Goal: Check status: Check status

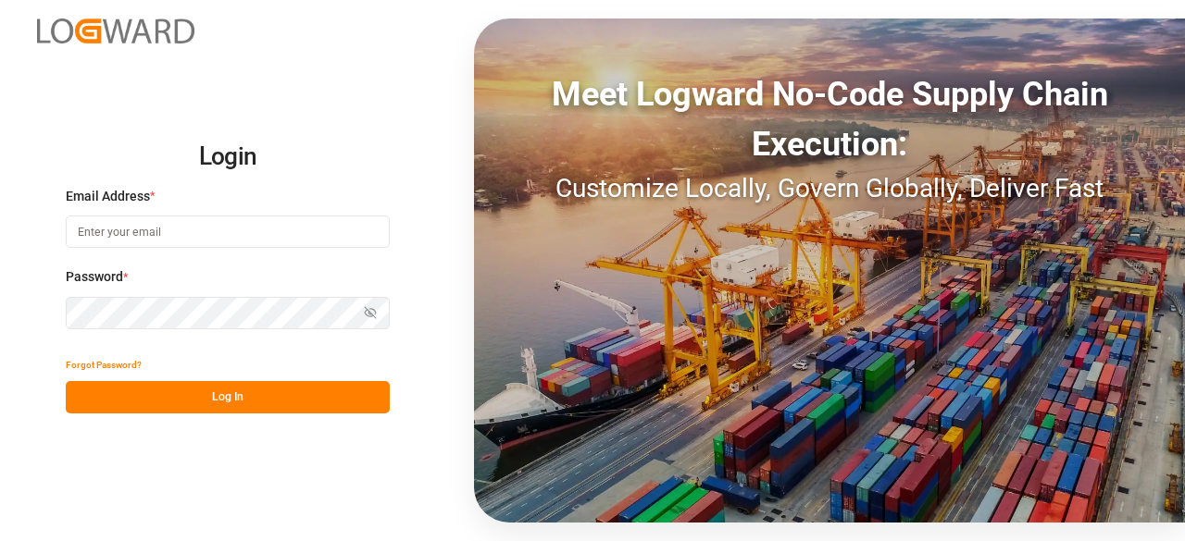
type input "dalia.gutierrez@leschaco.com"
click at [313, 399] on button "Log In" at bounding box center [228, 397] width 324 height 32
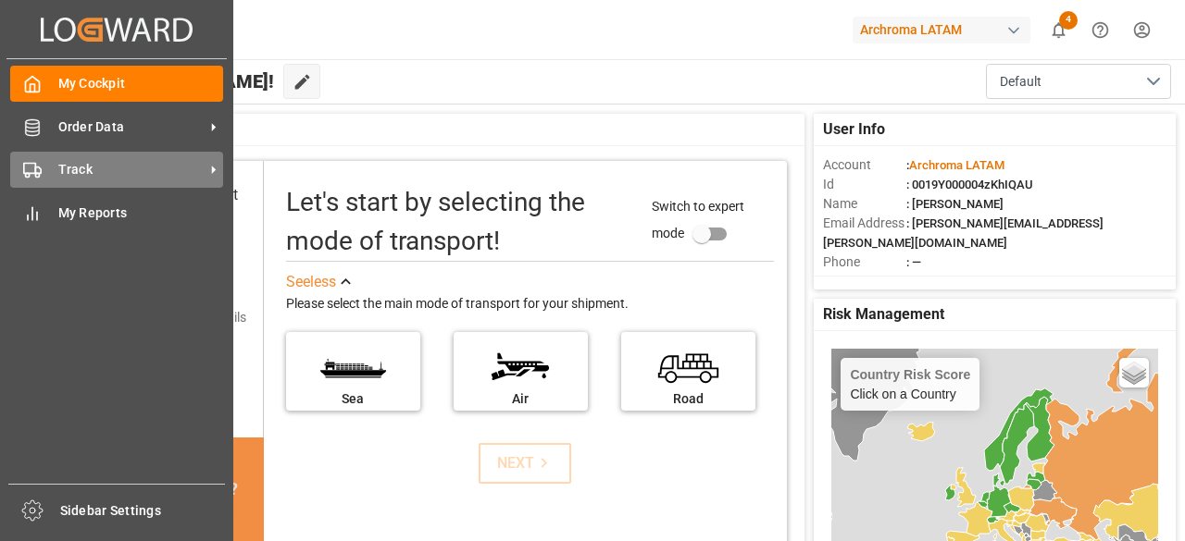
click at [86, 164] on span "Track" at bounding box center [131, 169] width 146 height 19
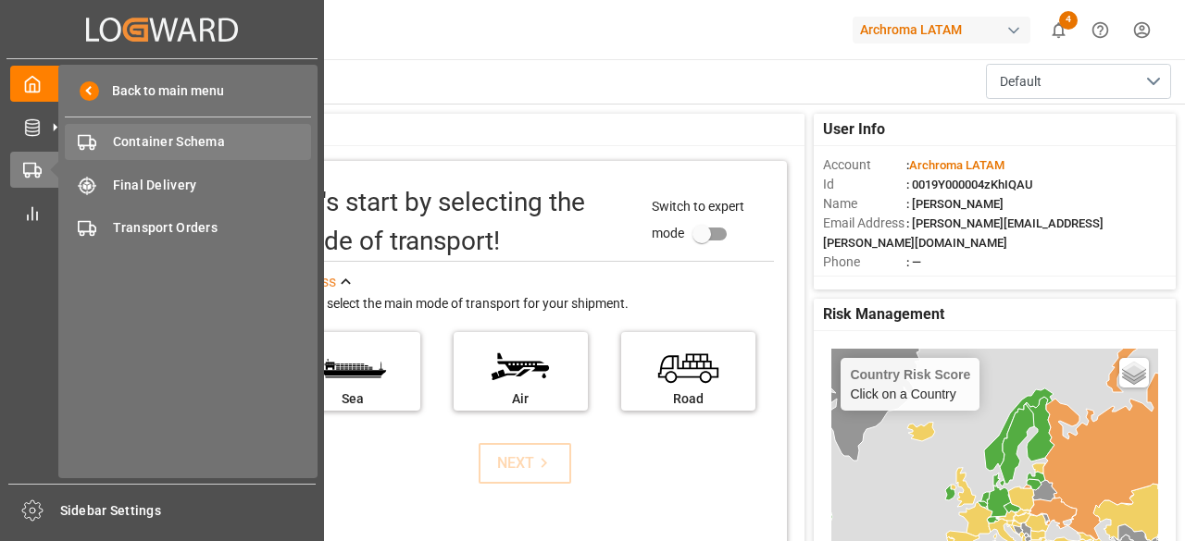
click at [209, 142] on span "Container Schema" at bounding box center [212, 141] width 199 height 19
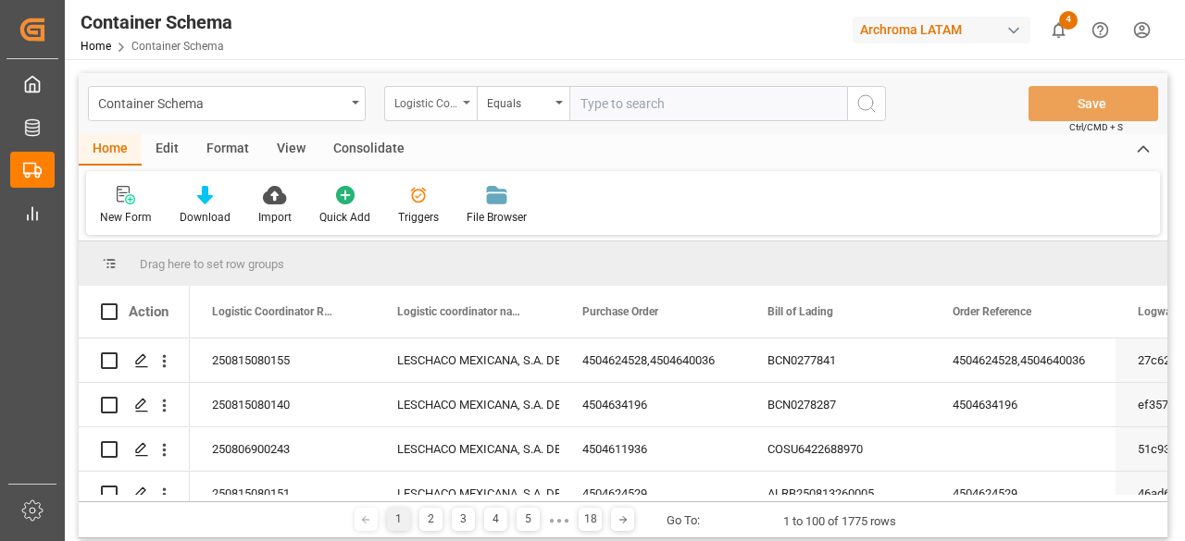
click at [448, 93] on div "Logistic Coordinator Reference Number" at bounding box center [425, 101] width 63 height 21
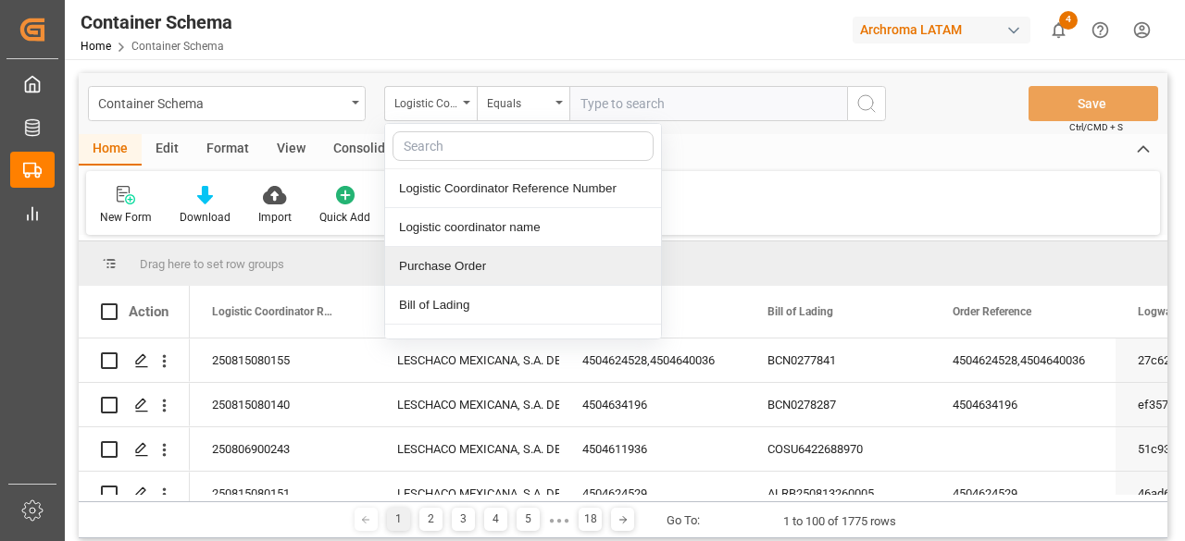
click at [479, 259] on div "Purchase Order" at bounding box center [523, 266] width 276 height 39
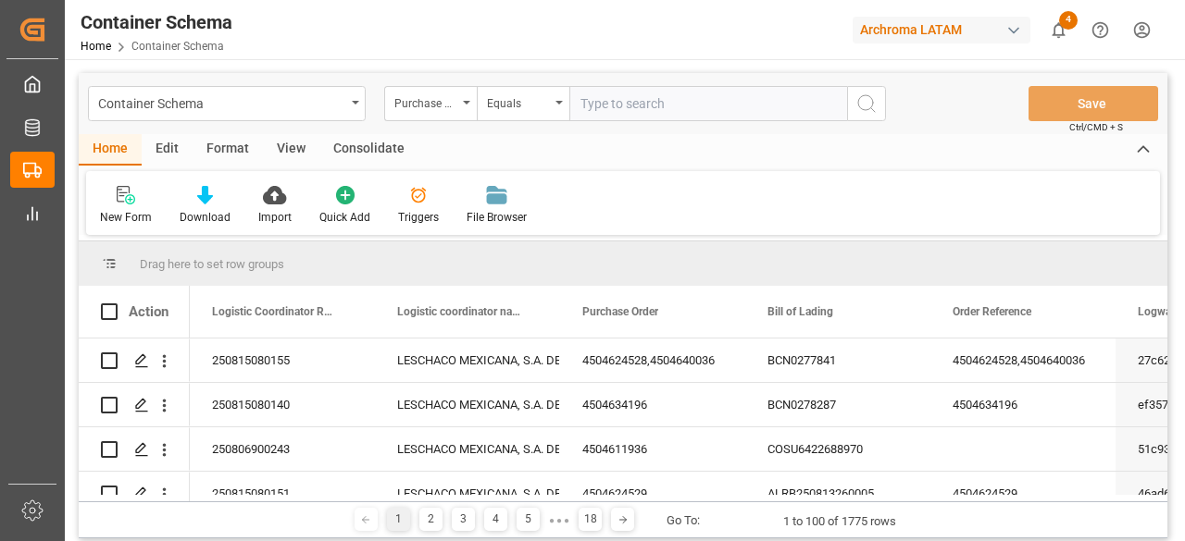
click at [615, 88] on input "text" at bounding box center [708, 103] width 278 height 35
paste input "4504635638"
type input "4504635638"
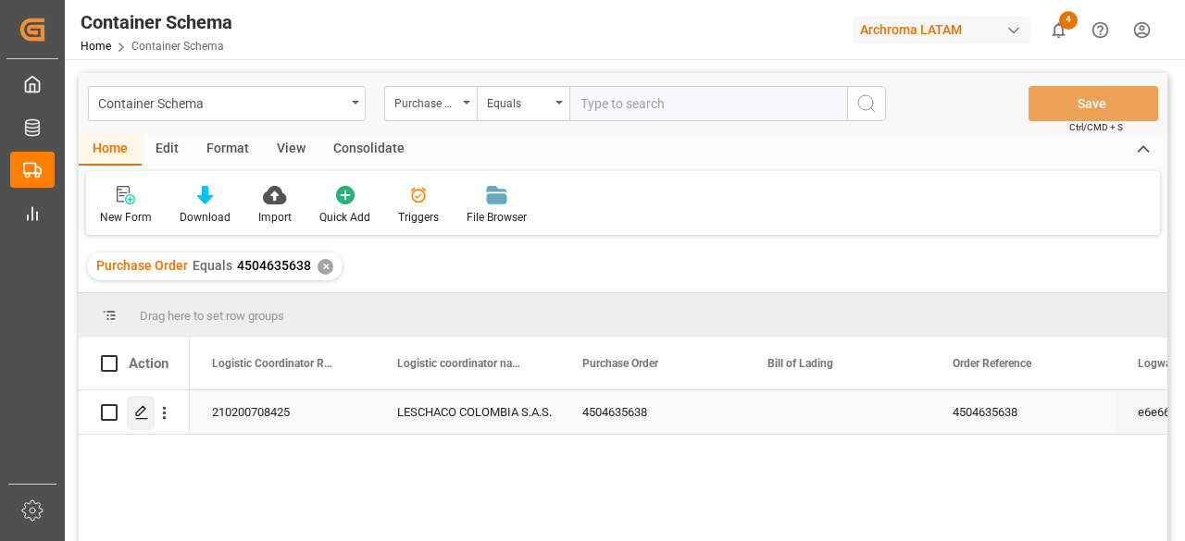
click at [133, 416] on div "Press SPACE to select this row." at bounding box center [141, 413] width 28 height 34
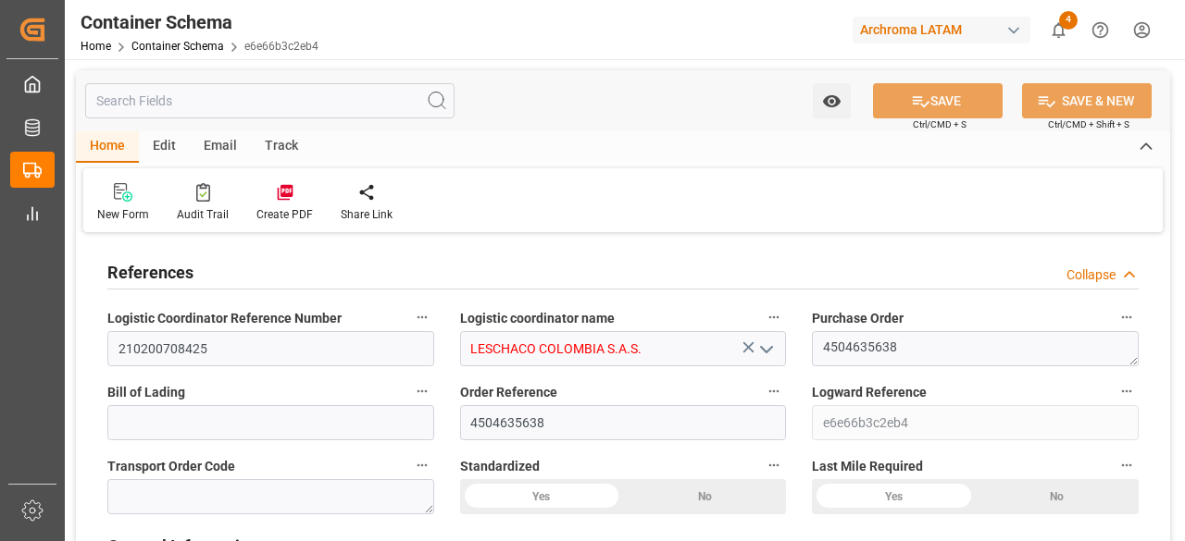
type input "0"
type input "3"
type input "1"
type input "7"
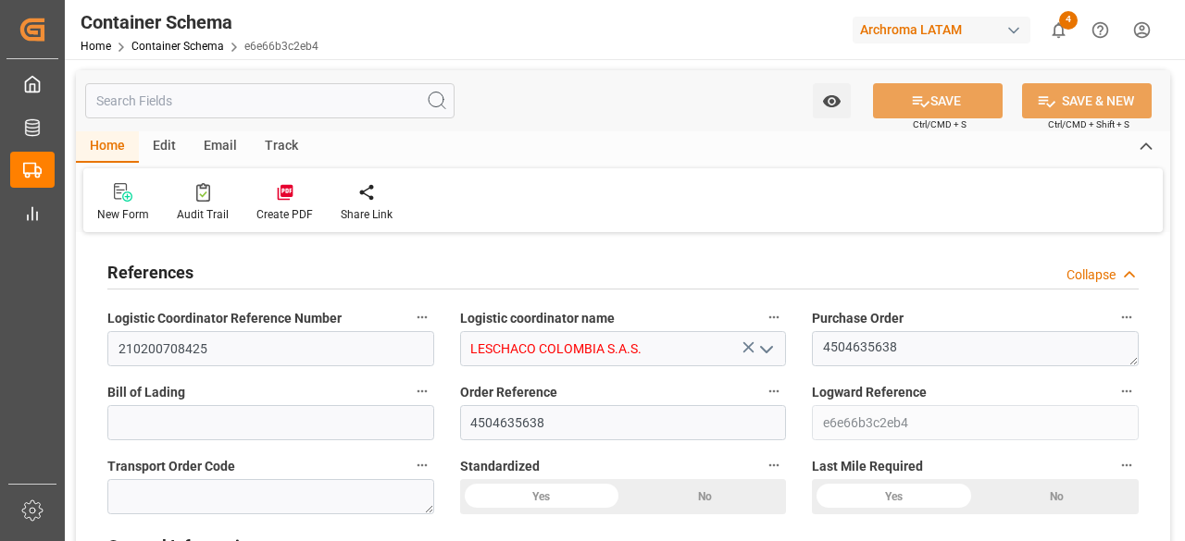
type input "7000"
type input "7413"
type input "0"
type input "18.07.2025 15:30"
type input "18.07.2025"
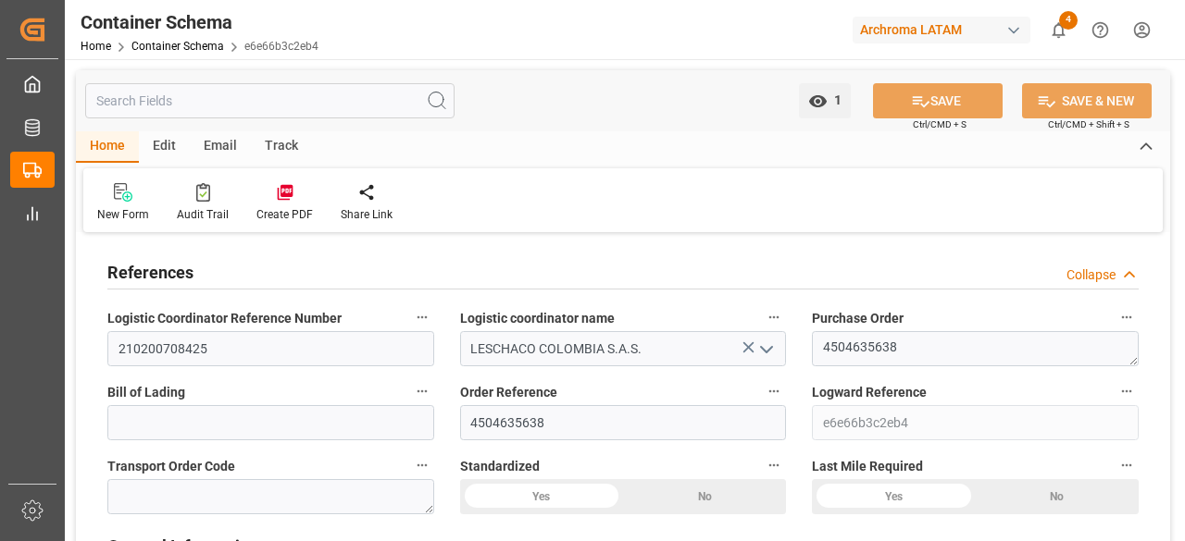
type input "19.07.2025"
type input "05.08.2025"
type input "05.08.2025 14:13"
type input "19.07.2025 19:29"
type input "13.08.2025"
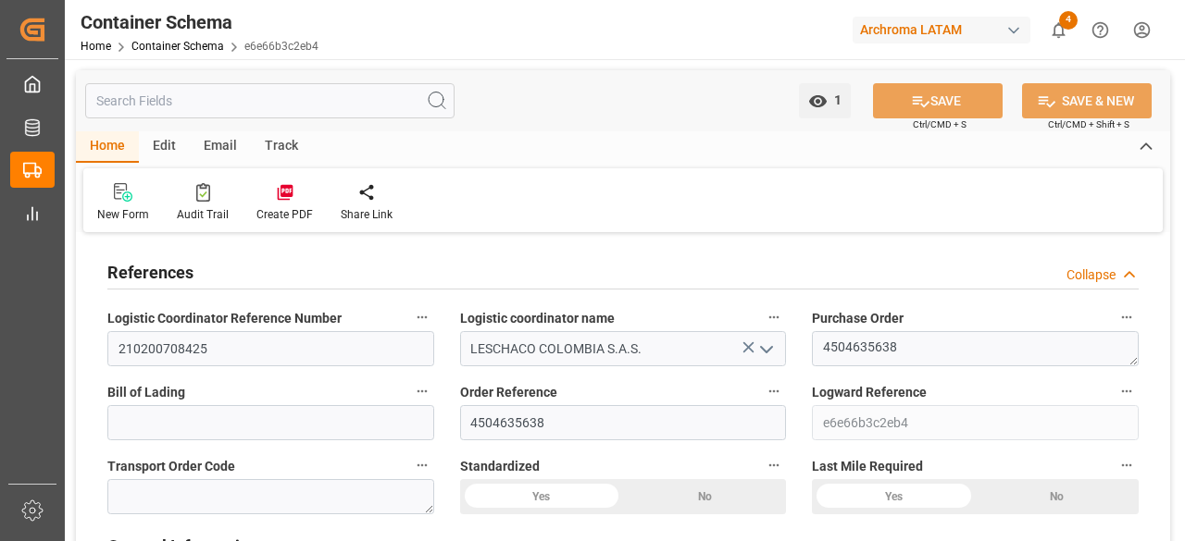
click at [272, 147] on div "Track" at bounding box center [281, 146] width 61 height 31
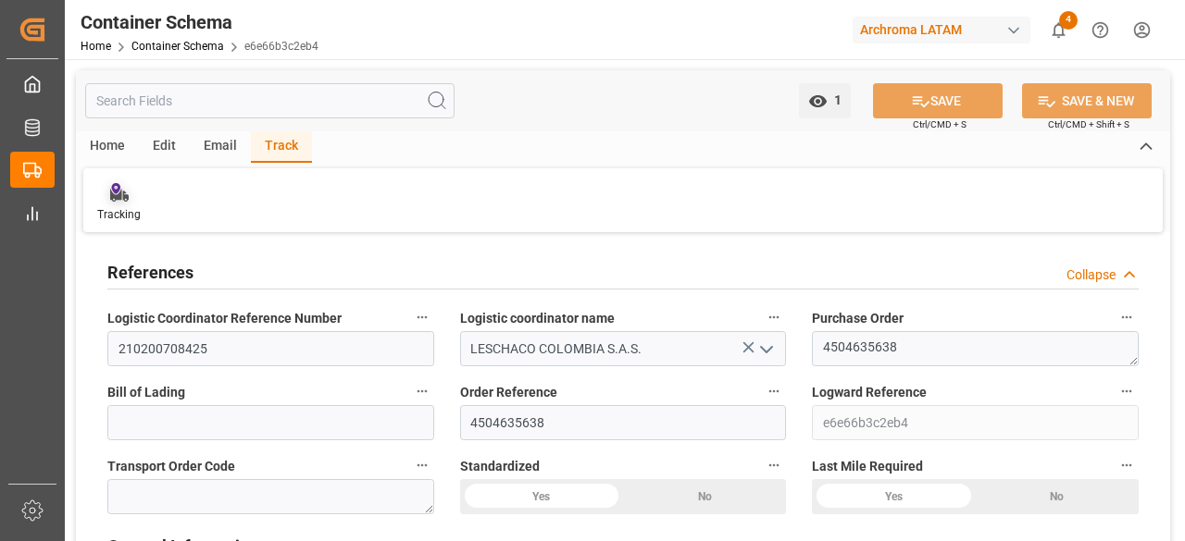
click at [130, 199] on div at bounding box center [118, 191] width 43 height 19
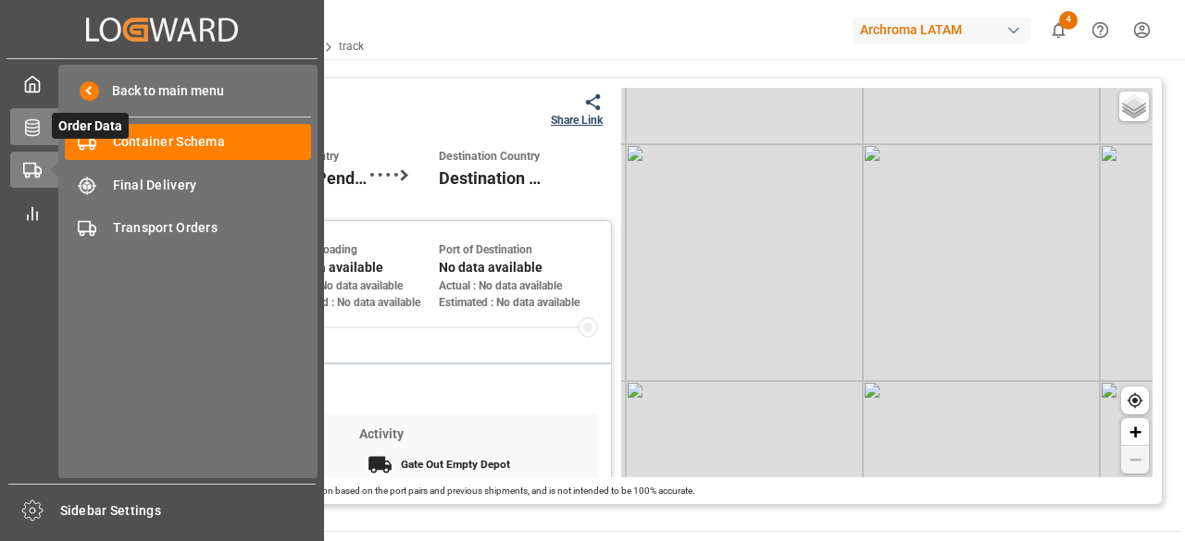
click at [37, 138] on div "Order Data Order Data" at bounding box center [162, 126] width 304 height 36
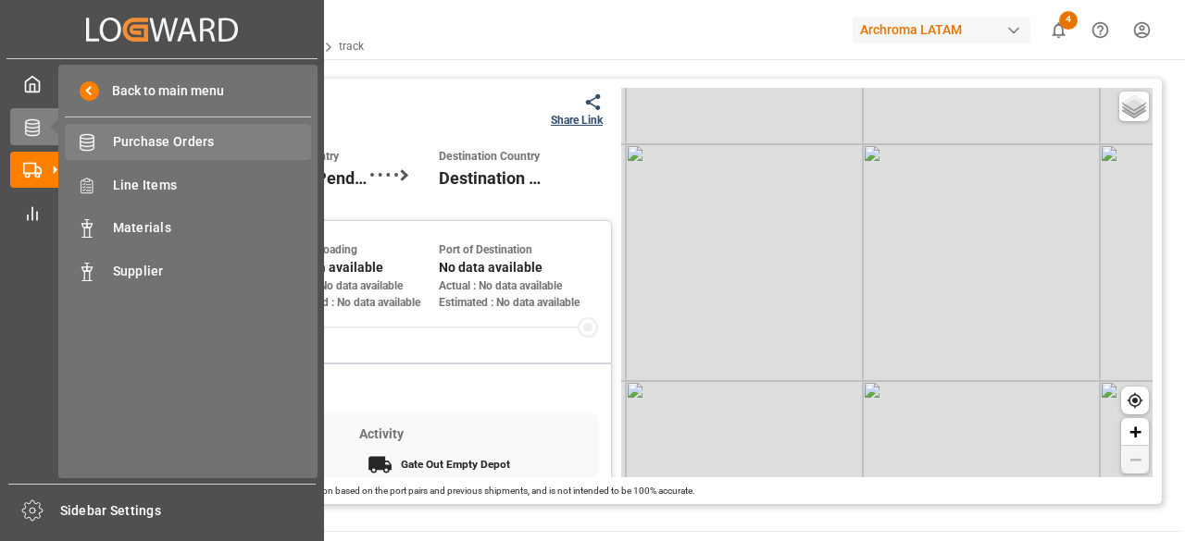
click at [230, 147] on span "Purchase Orders" at bounding box center [212, 141] width 199 height 19
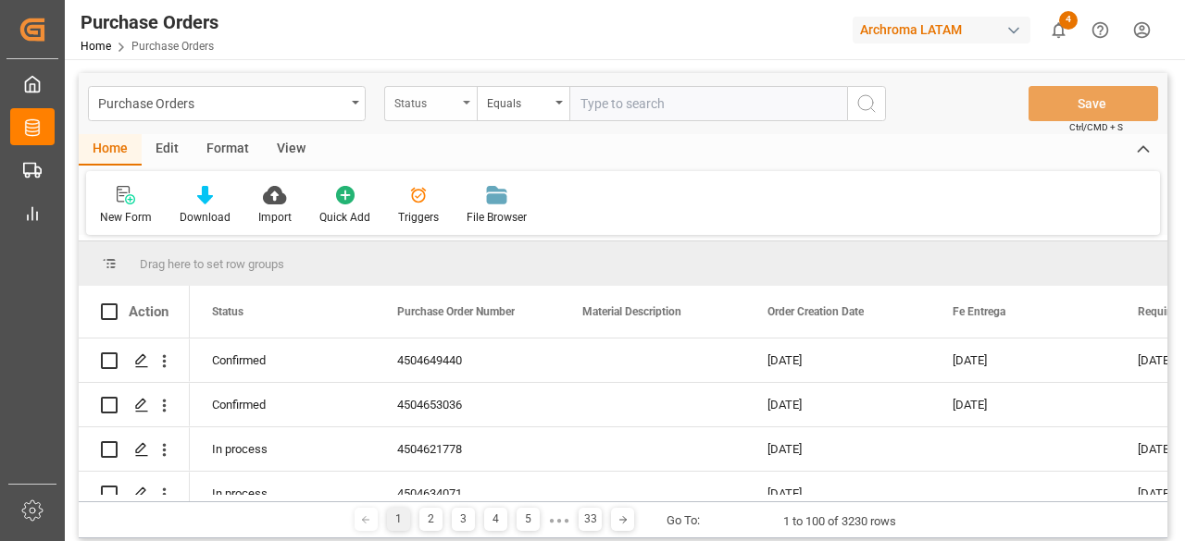
click at [465, 107] on div "Status" at bounding box center [430, 103] width 93 height 35
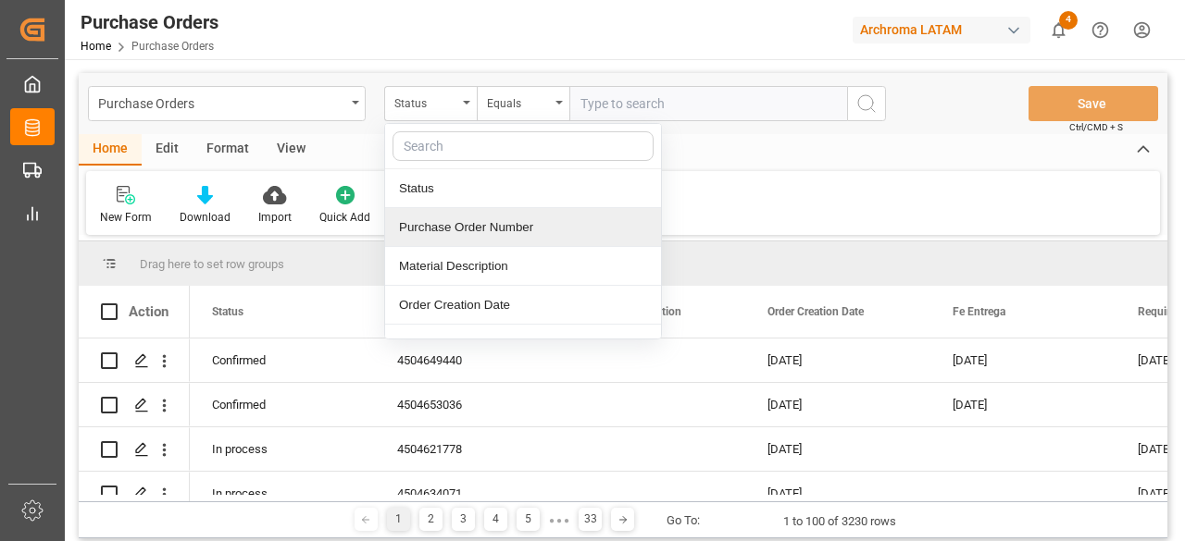
click at [492, 219] on div "Purchase Order Number" at bounding box center [523, 227] width 276 height 39
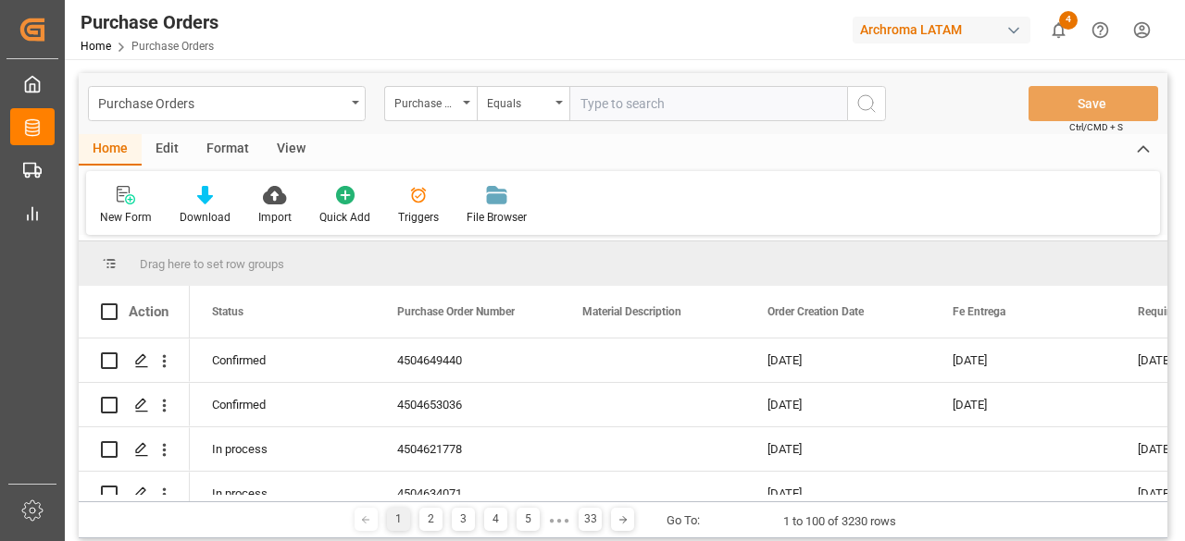
click at [635, 103] on input "text" at bounding box center [708, 103] width 278 height 35
paste input "4504641440"
type input "4504641440"
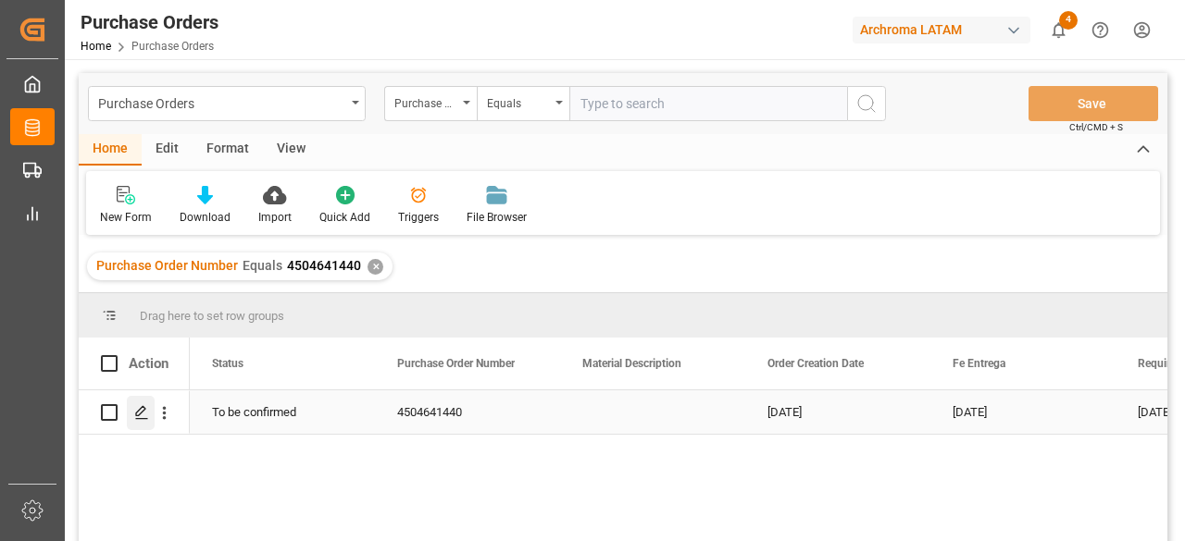
click at [143, 407] on polygon "Press SPACE to select this row." at bounding box center [140, 411] width 9 height 9
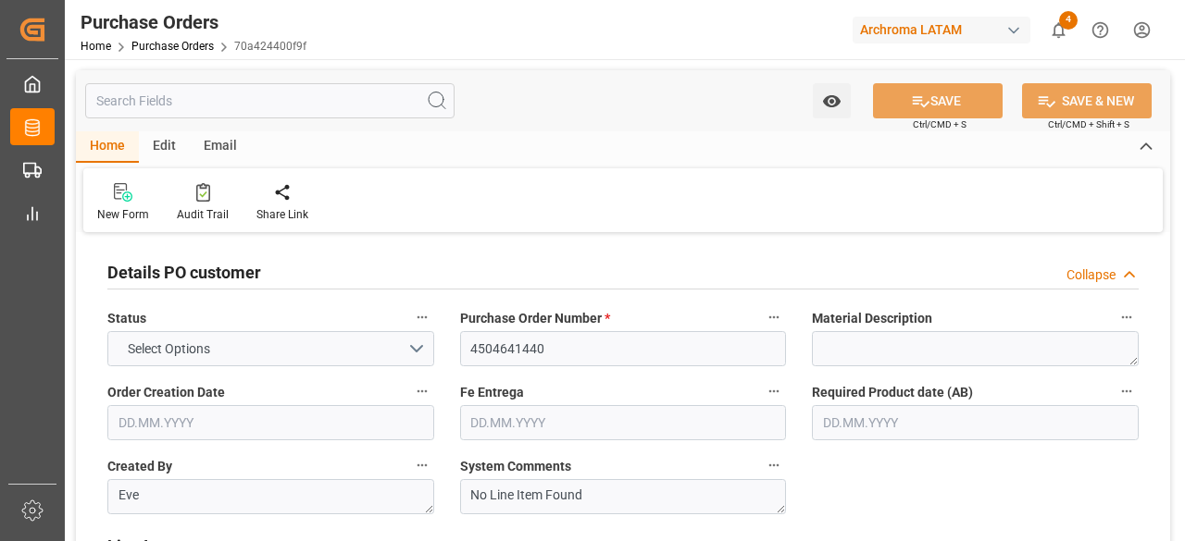
type input "1"
type input "[DATE]"
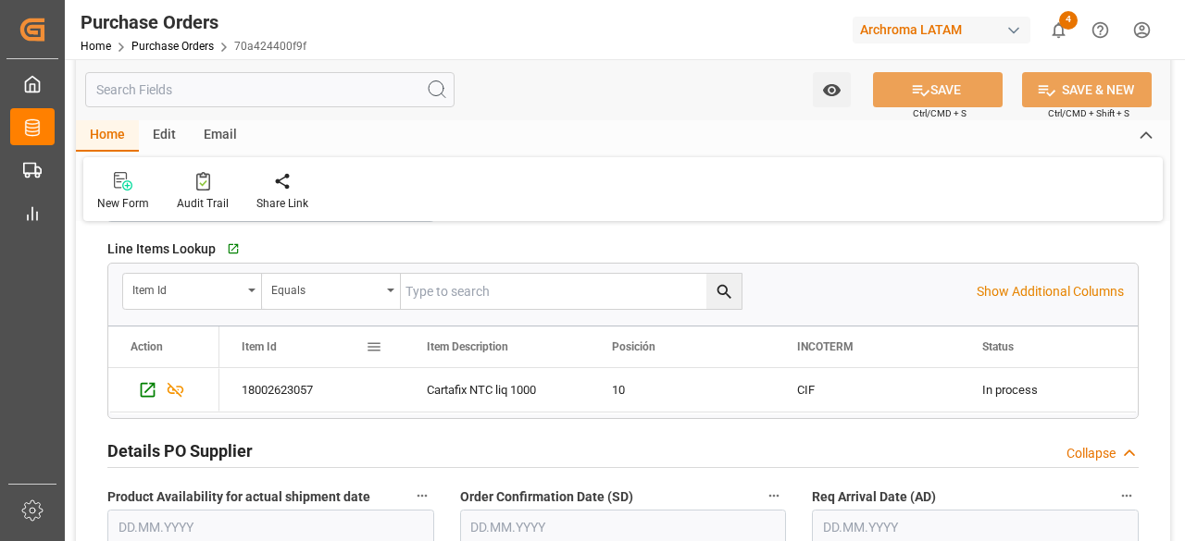
scroll to position [370, 0]
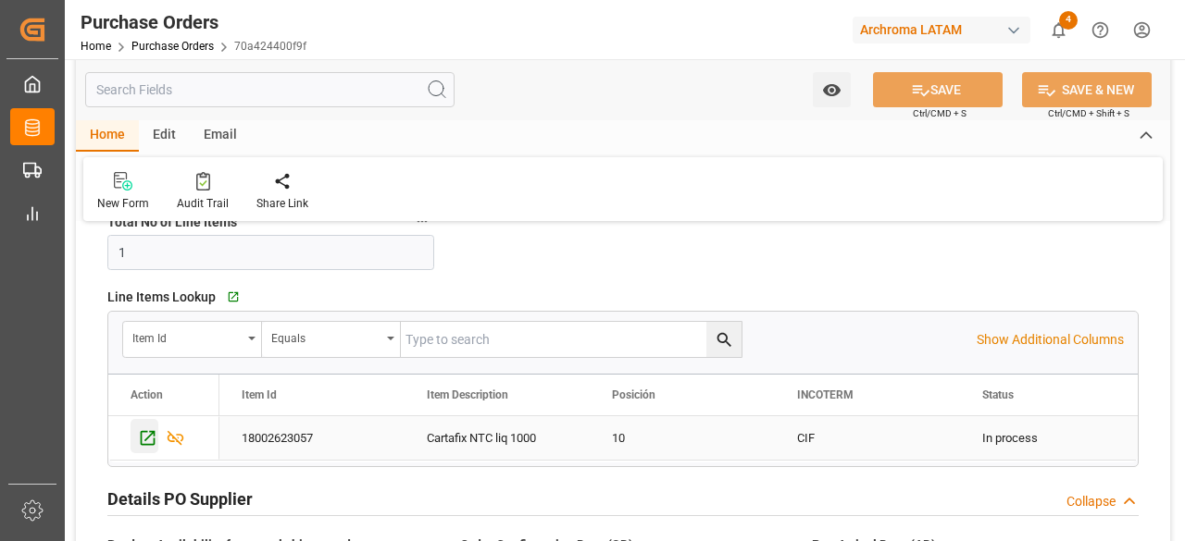
click at [152, 438] on icon "Press SPACE to select this row." at bounding box center [147, 437] width 19 height 19
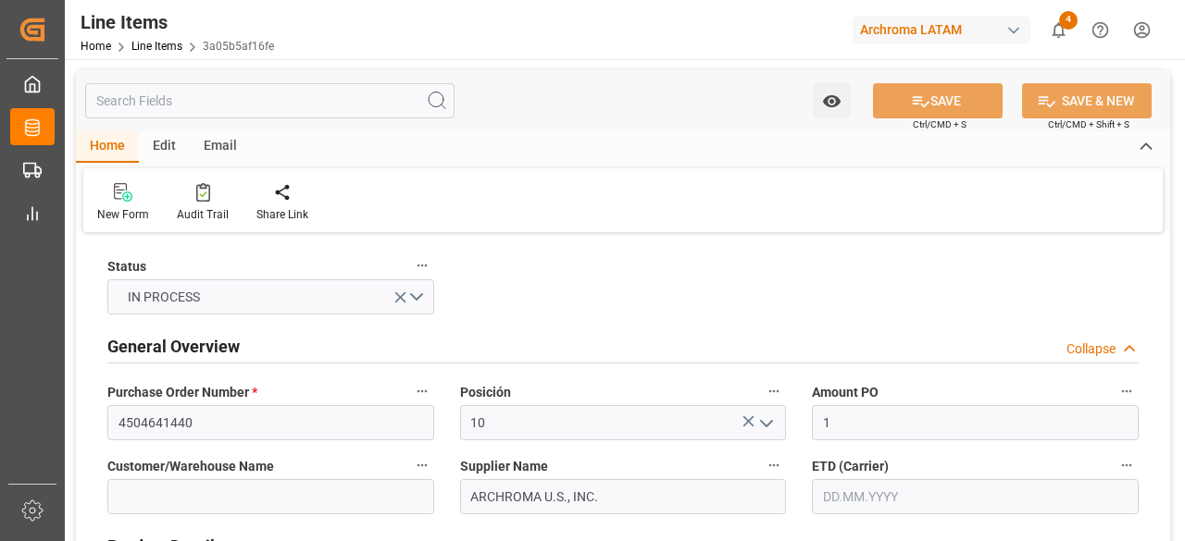
type input "1"
type input "12352400"
type input "18000"
type input "3809929999"
type input "[DATE] 15:35"
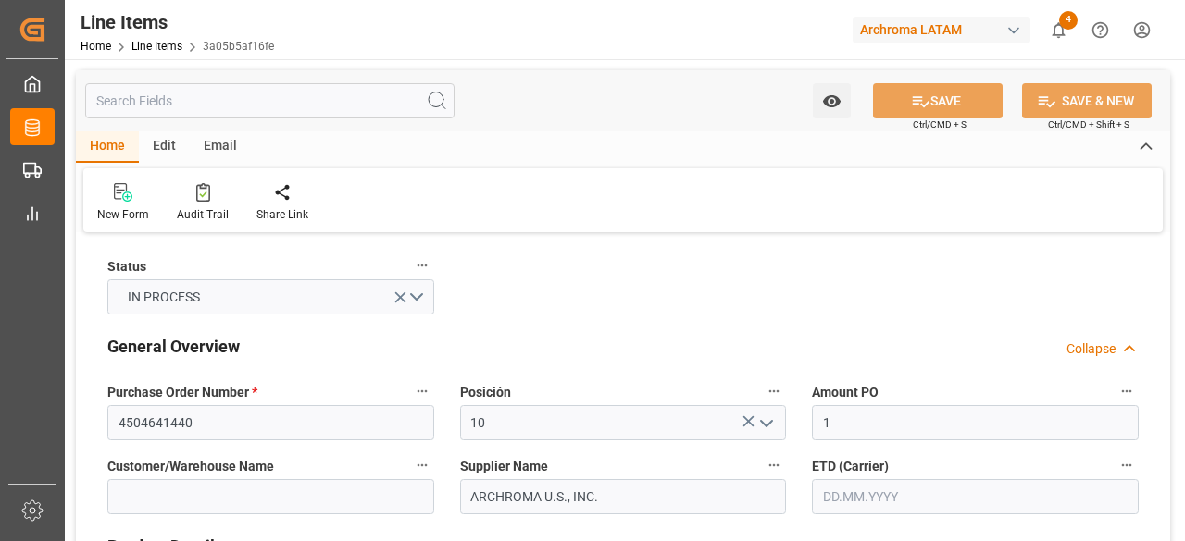
type input "[DATE] 16:16"
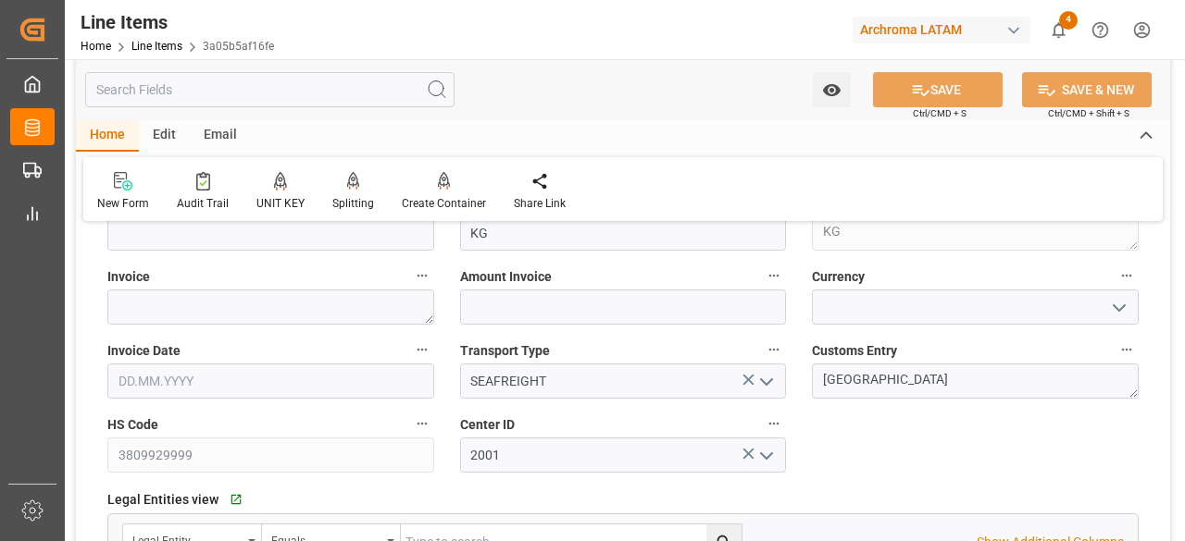
scroll to position [925, 0]
